Goal: Find specific page/section: Find specific page/section

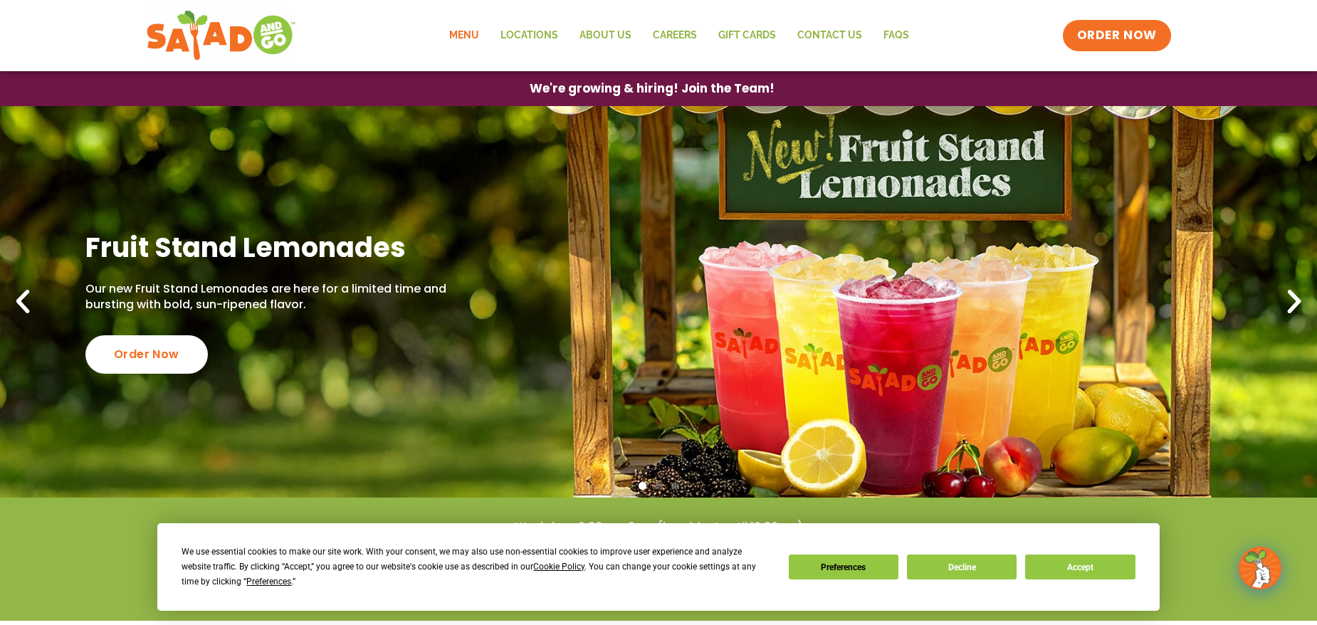
click at [473, 37] on link "Menu" at bounding box center [464, 35] width 51 height 33
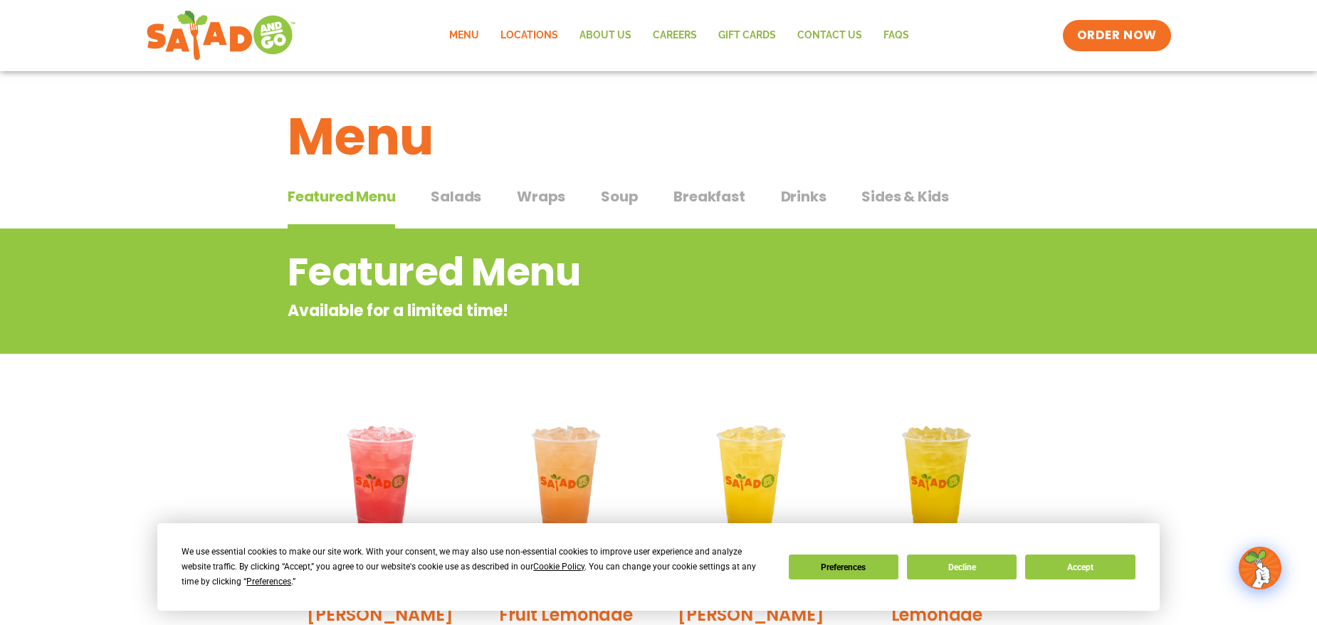
click at [533, 26] on link "Locations" at bounding box center [529, 35] width 79 height 33
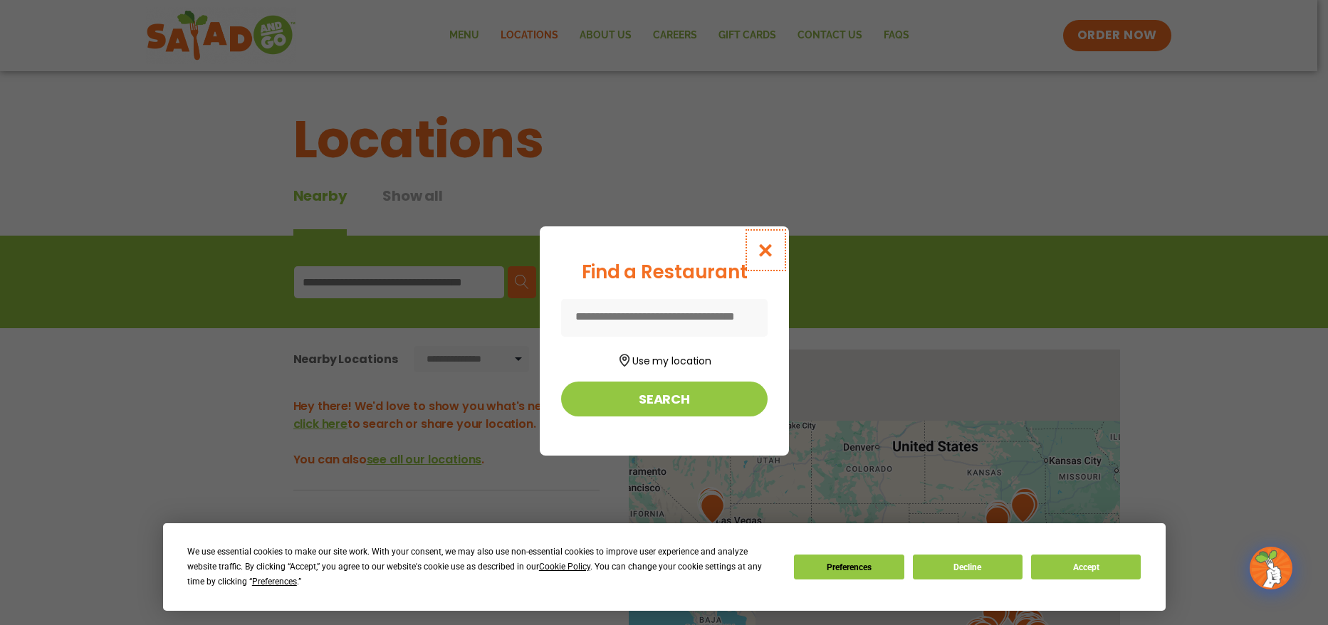
click at [770, 249] on icon "Close modal" at bounding box center [765, 250] width 18 height 15
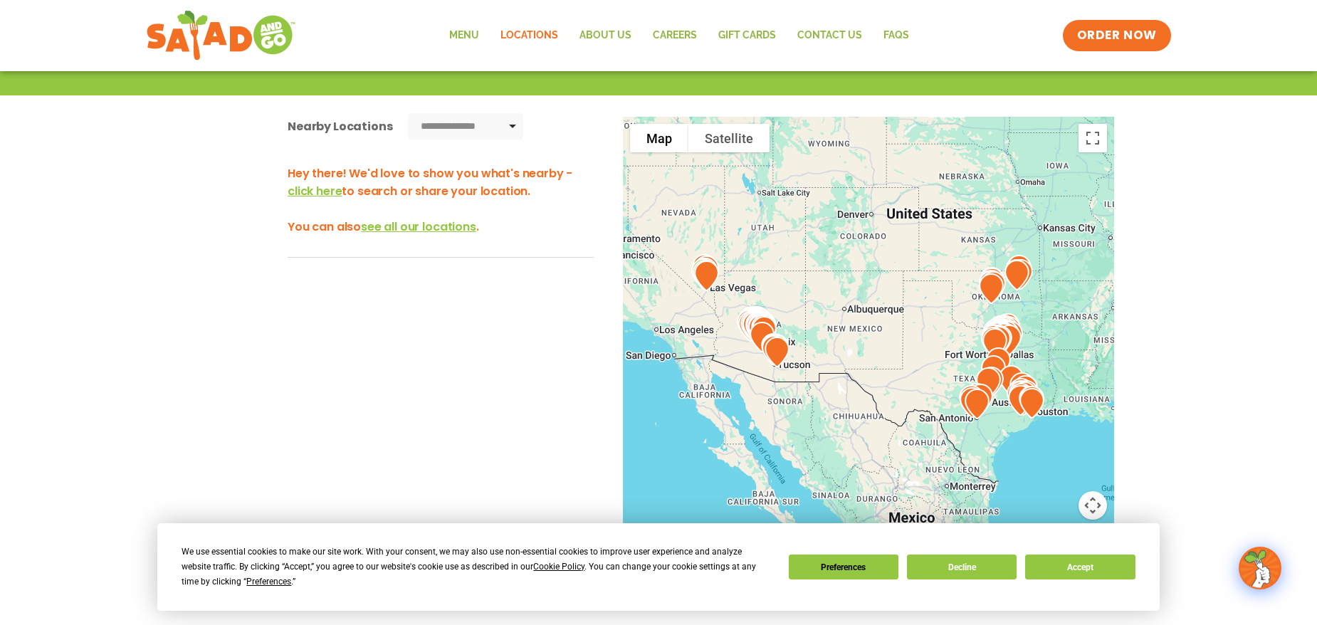
scroll to position [265, 0]
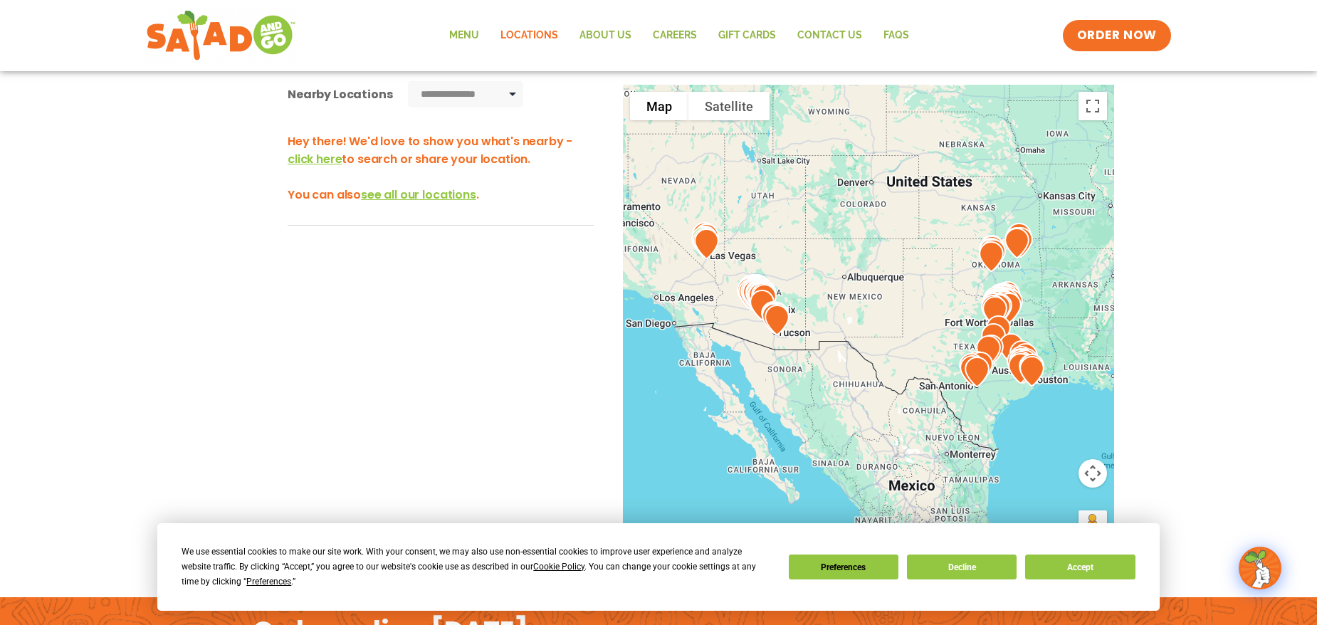
click at [1033, 372] on img at bounding box center [1032, 371] width 36 height 42
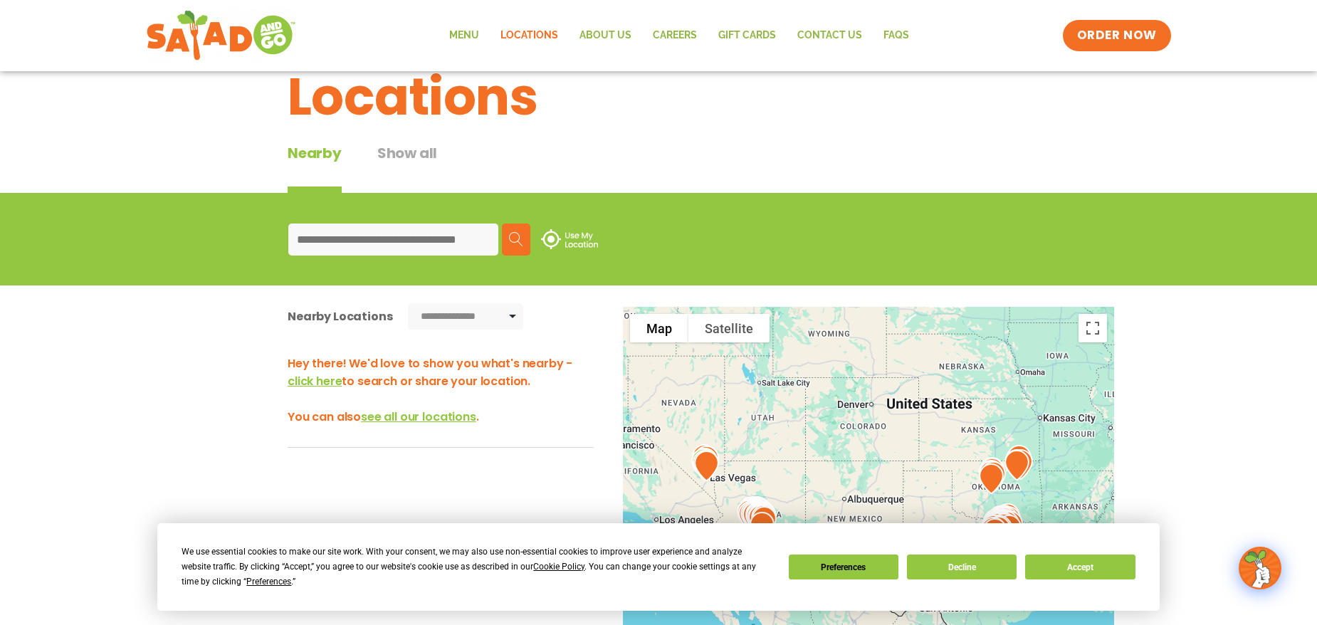
scroll to position [32, 0]
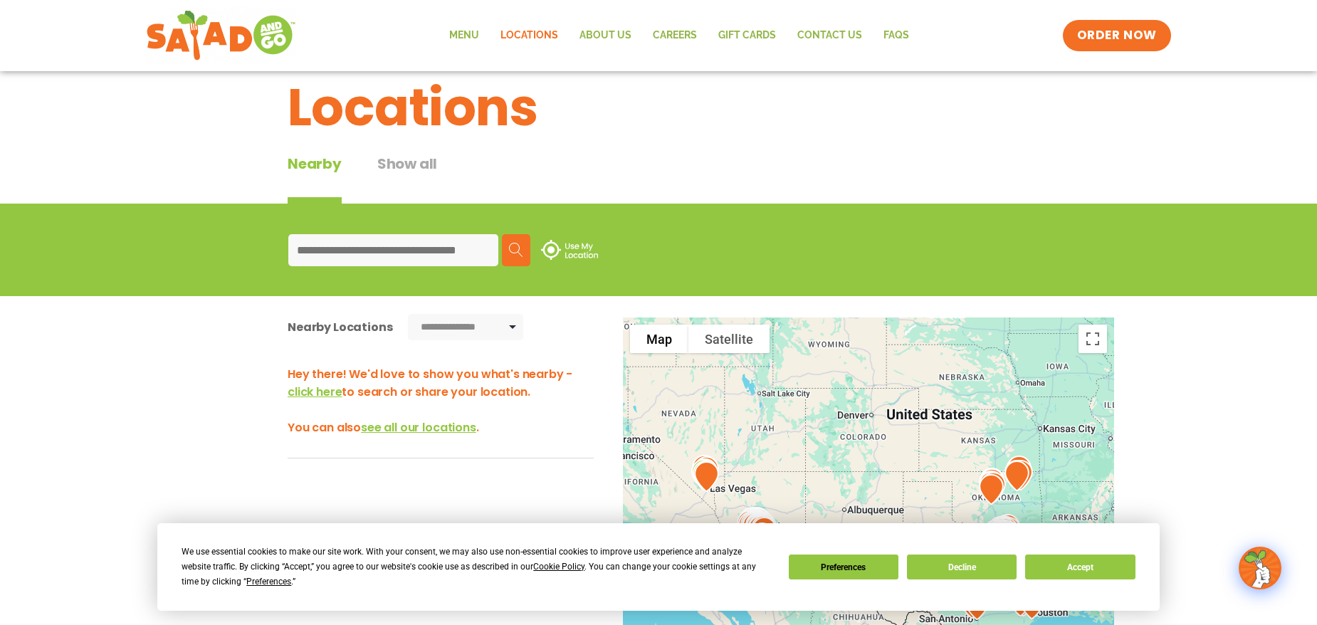
click at [365, 251] on input at bounding box center [393, 250] width 210 height 32
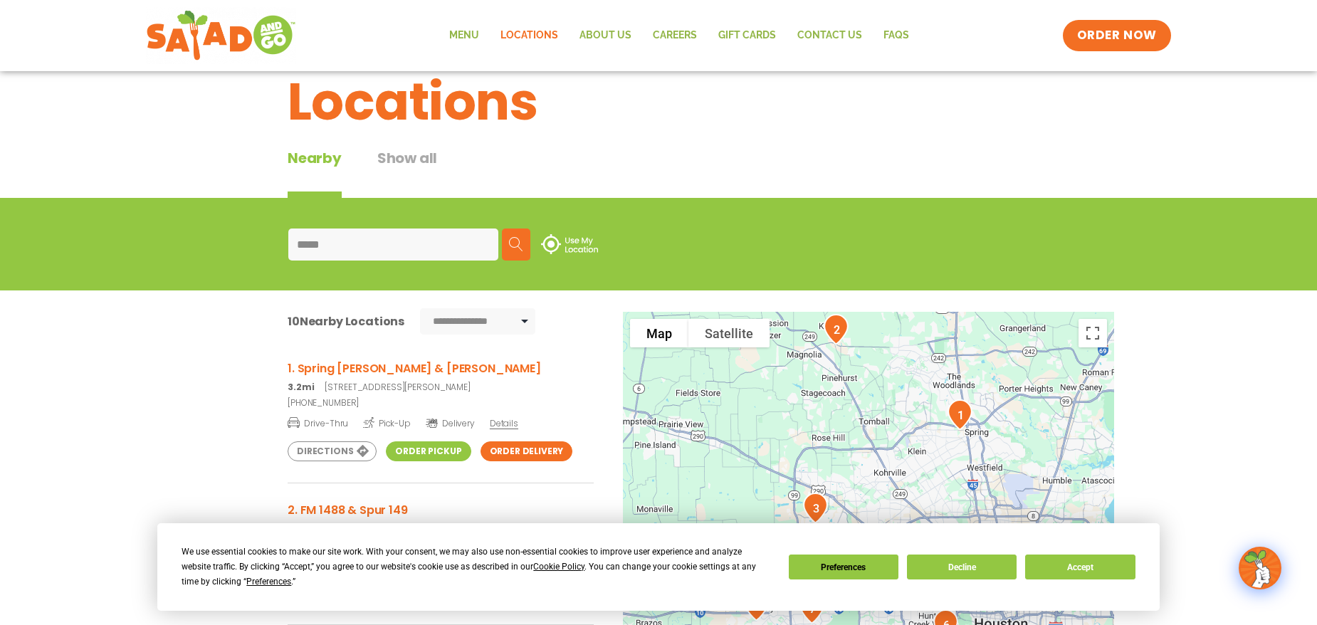
scroll to position [69, 0]
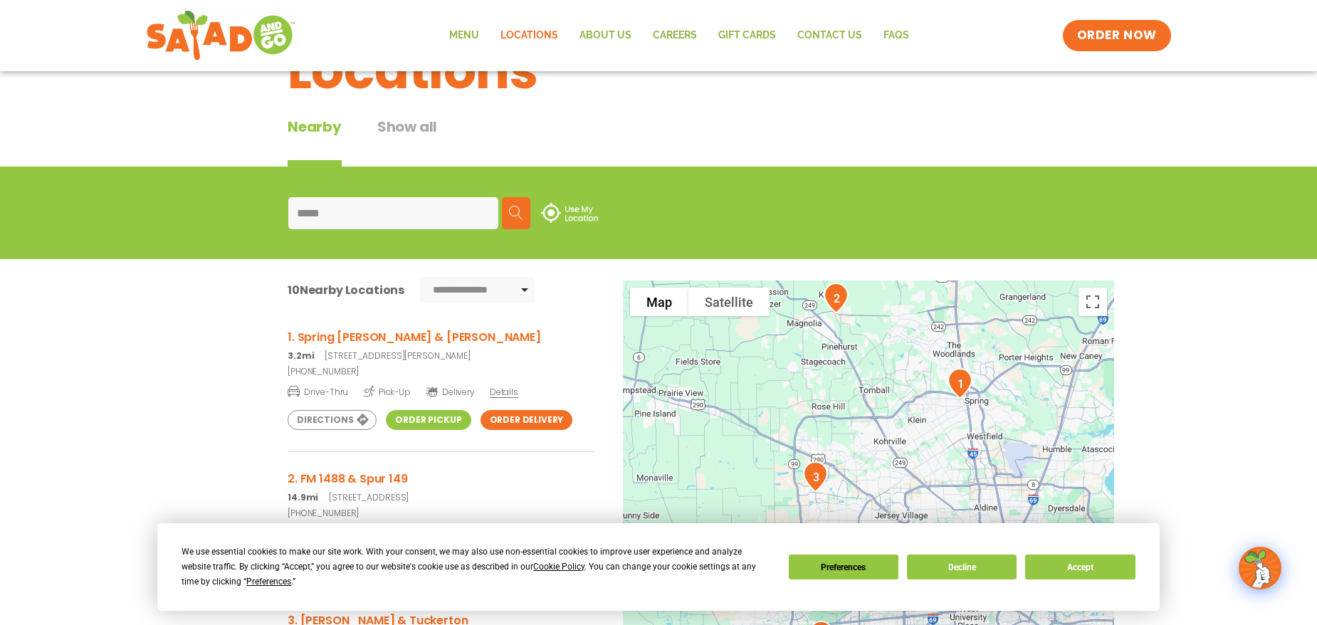
type input "*****"
